Goal: Task Accomplishment & Management: Use online tool/utility

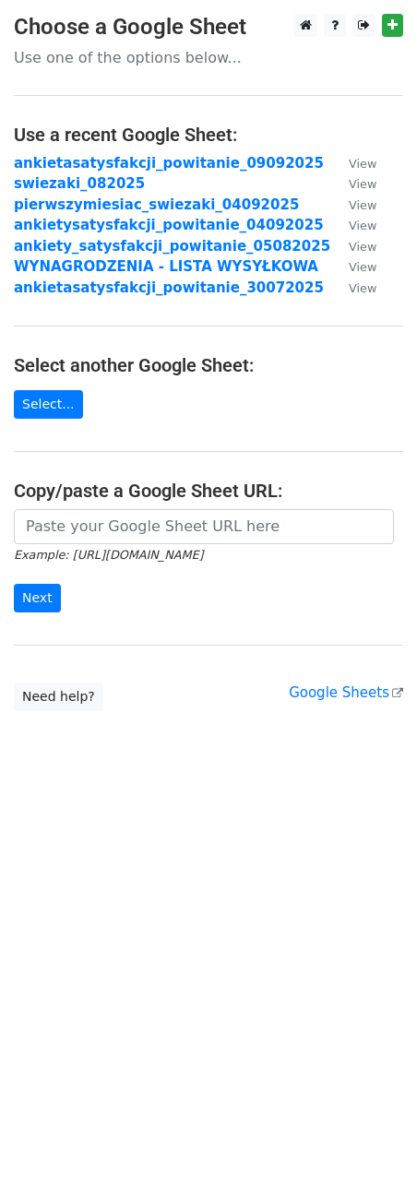
click at [83, 532] on input "url" at bounding box center [204, 526] width 380 height 35
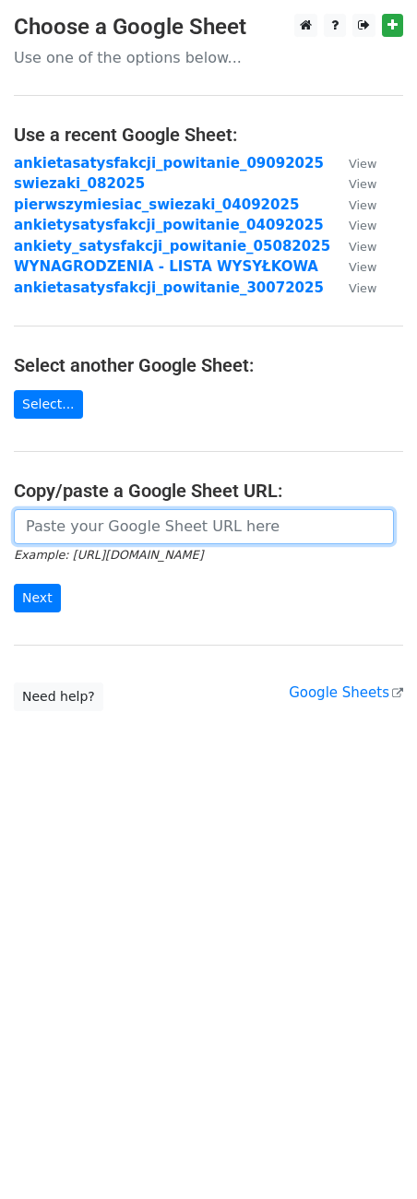
click at [140, 538] on input "url" at bounding box center [204, 526] width 380 height 35
paste input "[URL][DOMAIN_NAME]"
type input "[URL][DOMAIN_NAME]"
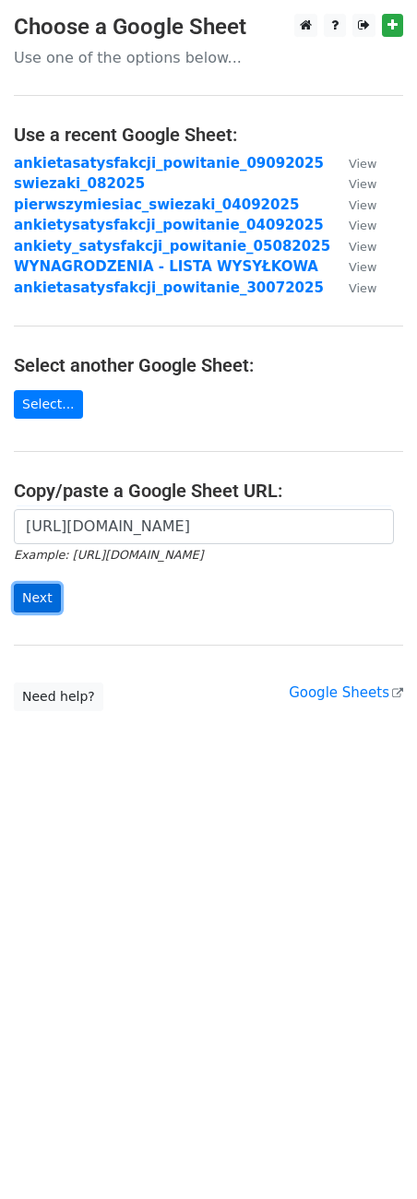
click at [36, 585] on input "Next" at bounding box center [37, 598] width 47 height 29
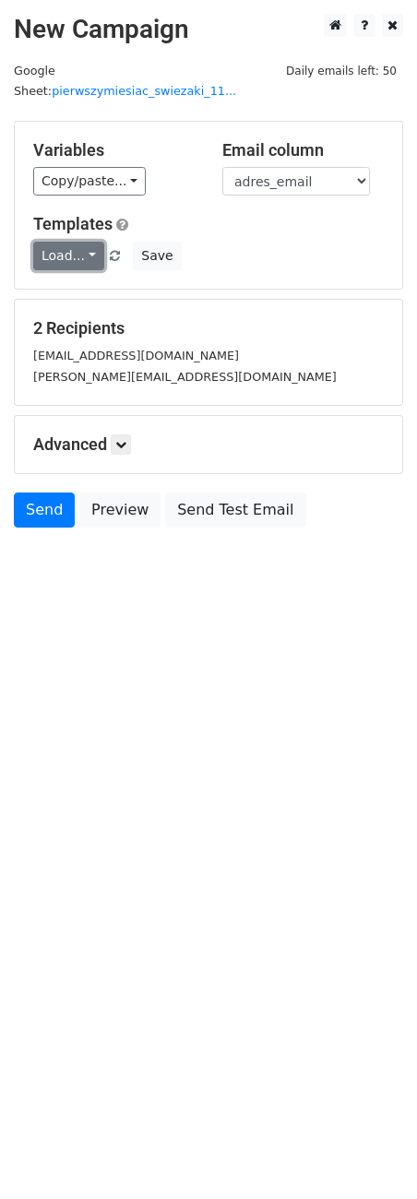
click at [74, 242] on link "Load..." at bounding box center [68, 256] width 71 height 29
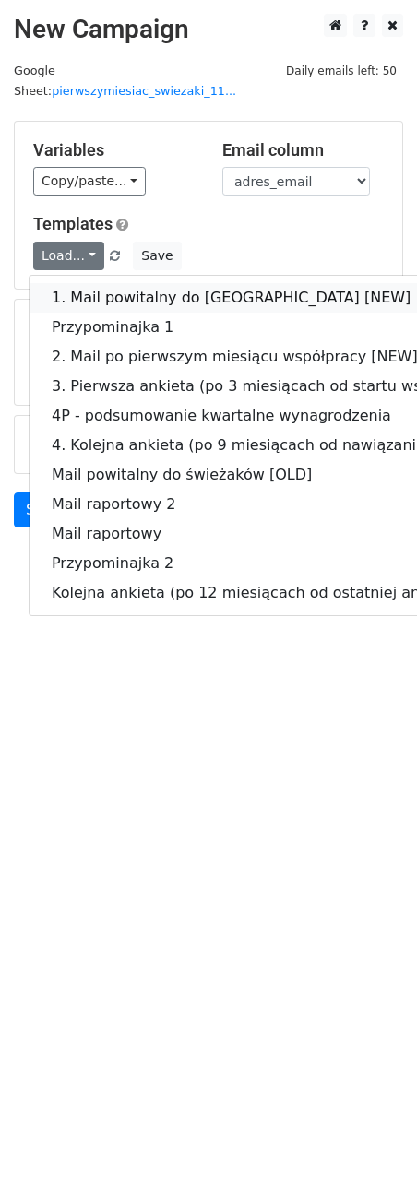
click at [84, 283] on link "1. Mail powitalny do świeżaków [NEW]" at bounding box center [313, 298] width 566 height 30
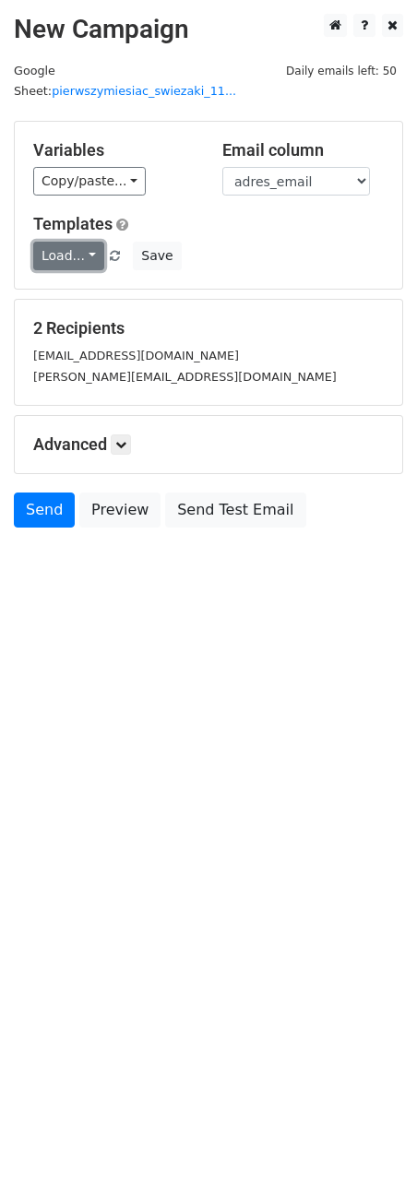
click at [85, 243] on link "Load..." at bounding box center [68, 256] width 71 height 29
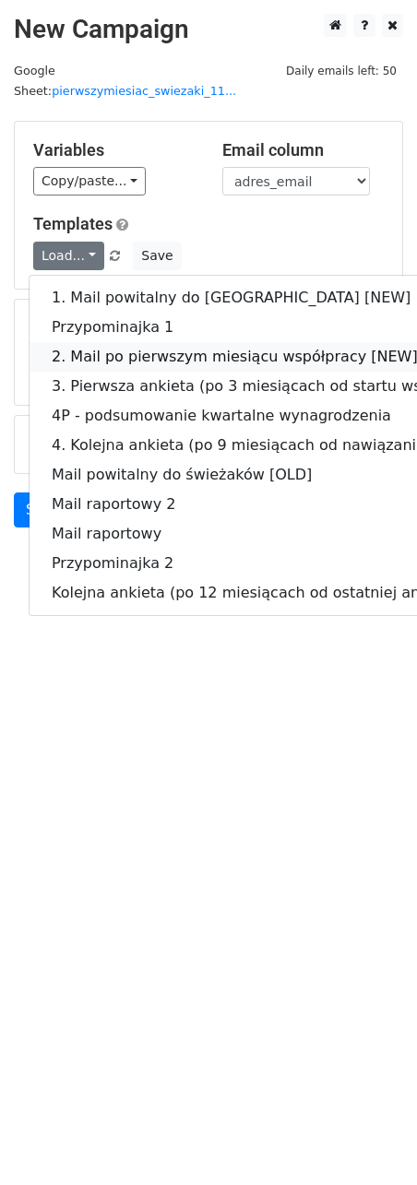
click at [90, 342] on link "2. Mail po pierwszym miesiącu współpracy [NEW]" at bounding box center [313, 357] width 566 height 30
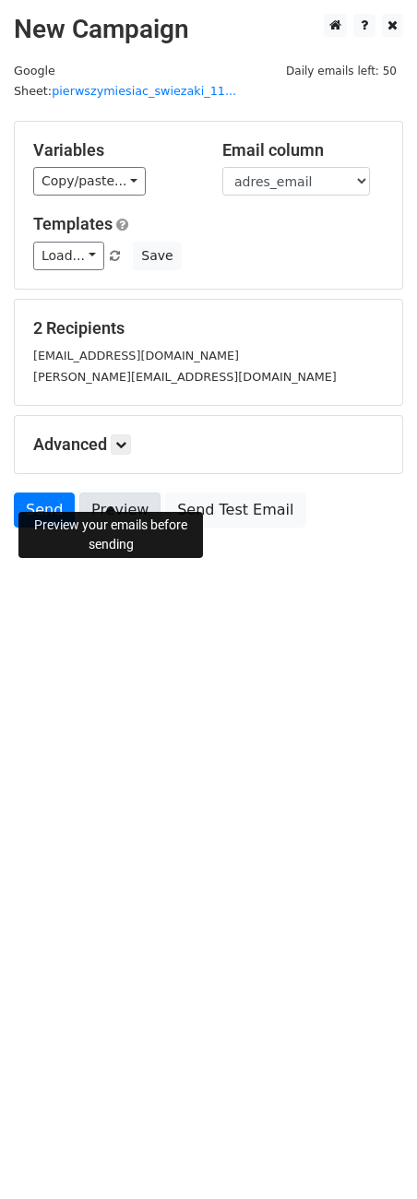
click at [122, 492] on link "Preview" at bounding box center [119, 509] width 81 height 35
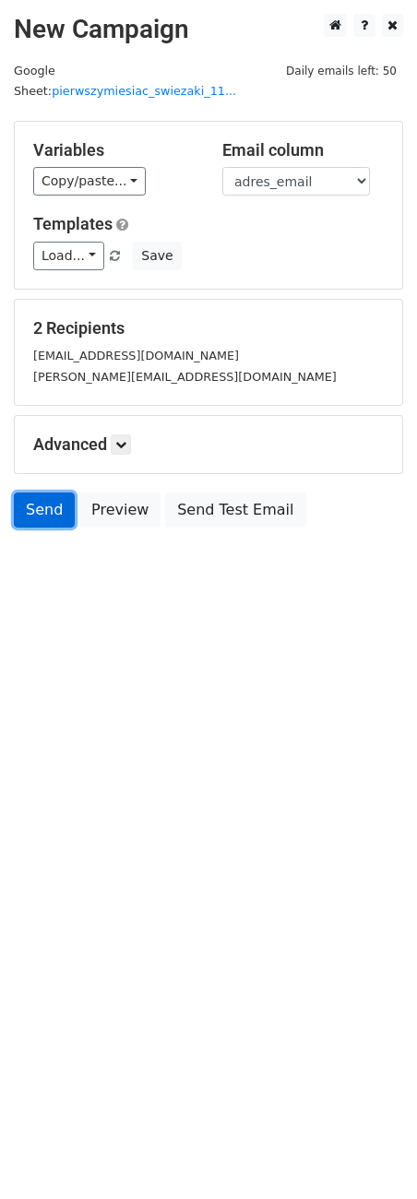
click at [38, 496] on link "Send" at bounding box center [44, 509] width 61 height 35
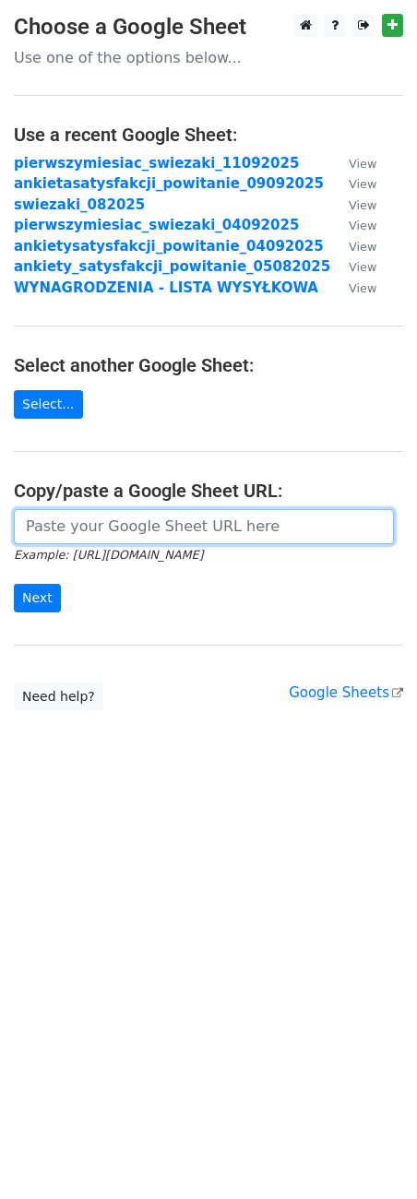
click at [227, 510] on input "url" at bounding box center [204, 526] width 380 height 35
paste input "https://docs.google.com/spreadsheets/d/1XTiNsZYfA_QraaTfIReBRprWfvcEww58GUF-DJ3…"
type input "https://docs.google.com/spreadsheets/d/1XTiNsZYfA_QraaTfIReBRprWfvcEww58GUF-DJ3…"
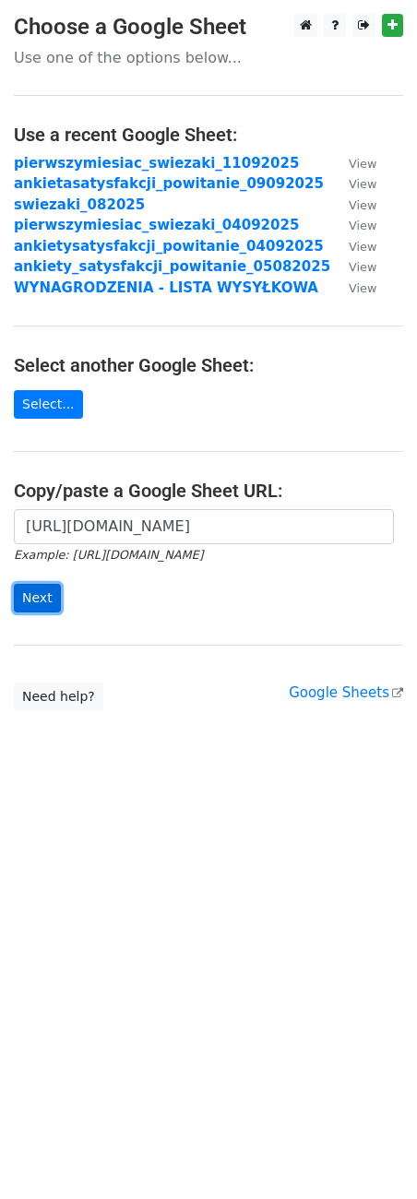
click at [34, 601] on input "Next" at bounding box center [37, 598] width 47 height 29
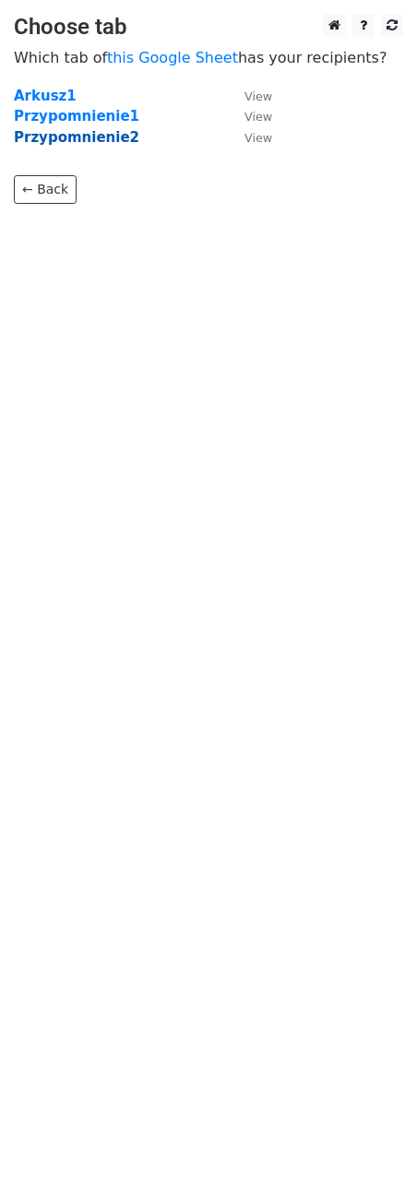
click at [82, 144] on strong "Przypomnienie2" at bounding box center [76, 137] width 125 height 17
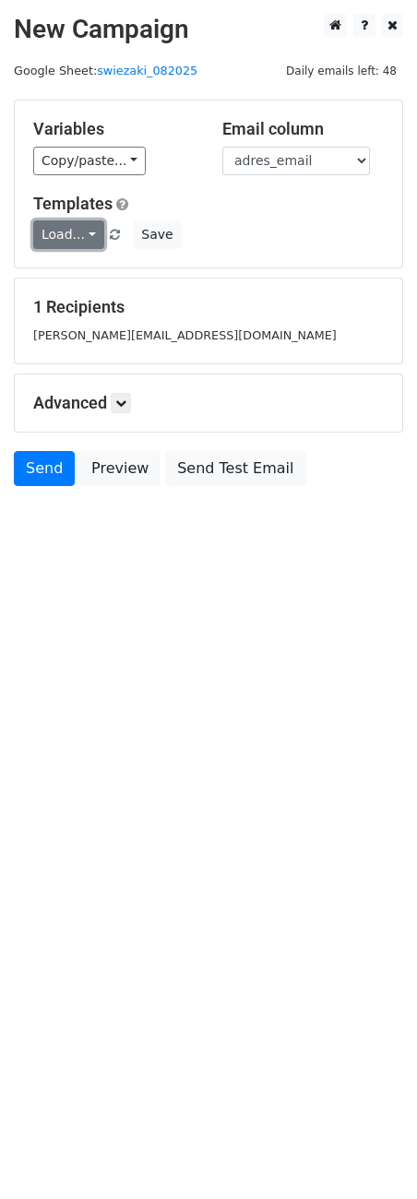
click at [78, 240] on link "Load..." at bounding box center [68, 234] width 71 height 29
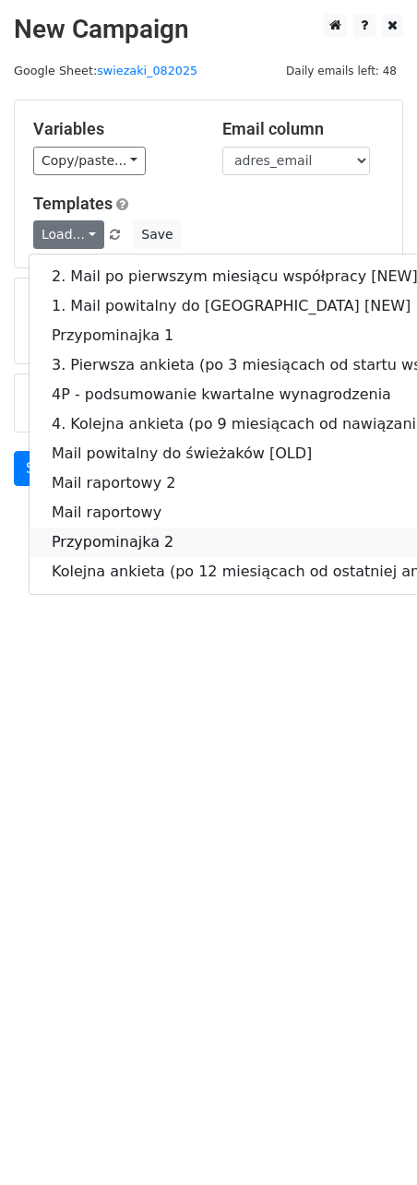
click at [125, 543] on link "Przypominajka 2" at bounding box center [313, 542] width 566 height 30
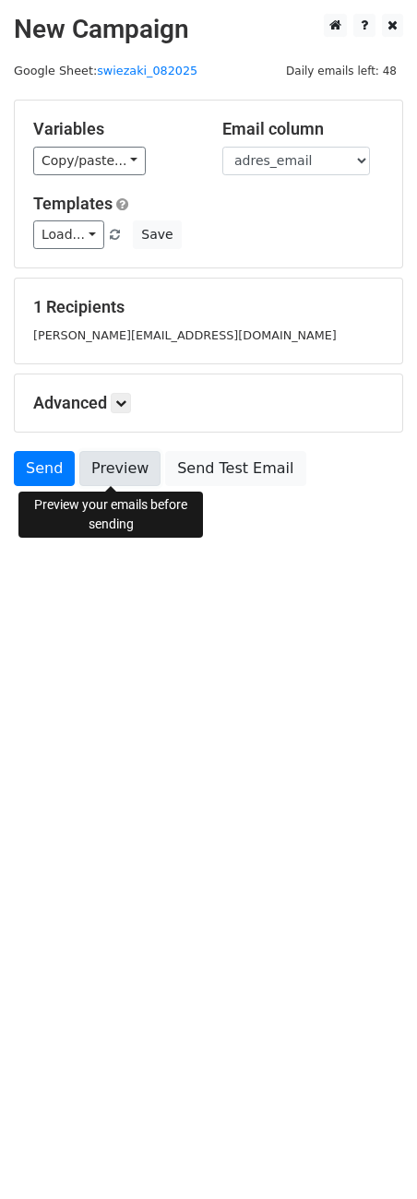
click at [117, 465] on link "Preview" at bounding box center [119, 468] width 81 height 35
click at [47, 460] on link "Send" at bounding box center [44, 468] width 61 height 35
